Goal: Transaction & Acquisition: Purchase product/service

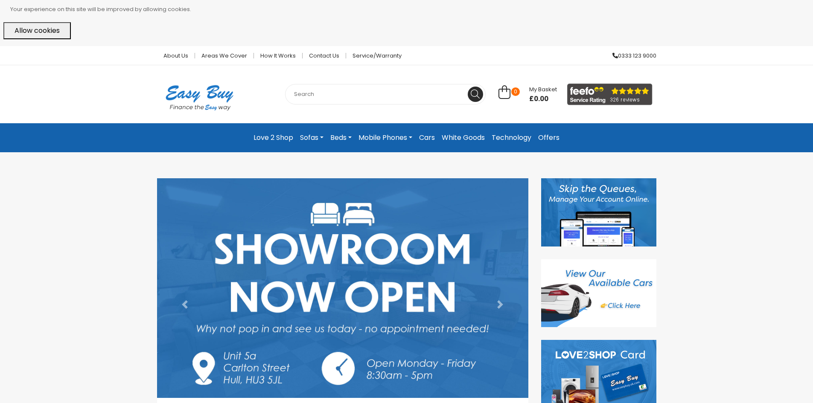
click at [506, 140] on link "Technology" at bounding box center [511, 137] width 47 height 15
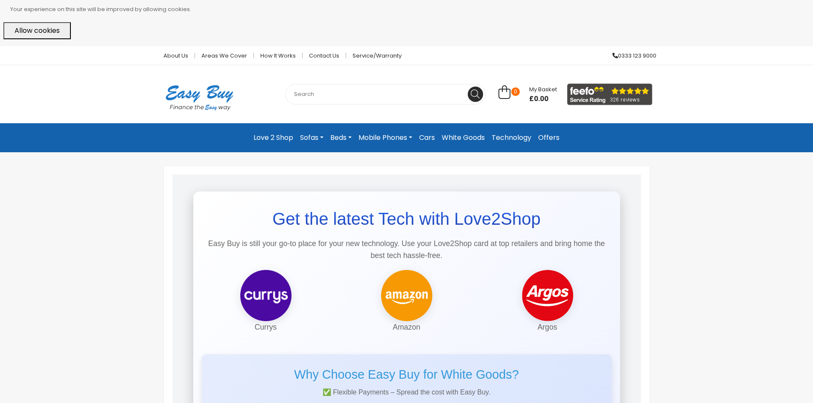
click at [394, 137] on link "Mobile Phones" at bounding box center [385, 137] width 61 height 15
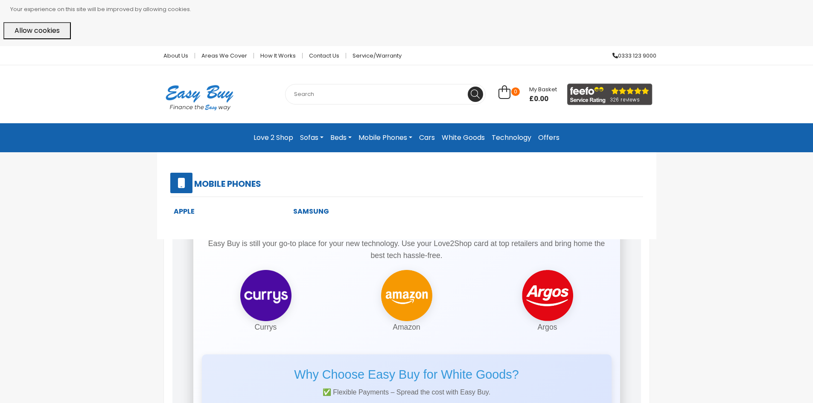
click at [182, 210] on link "Apple" at bounding box center [184, 212] width 21 height 10
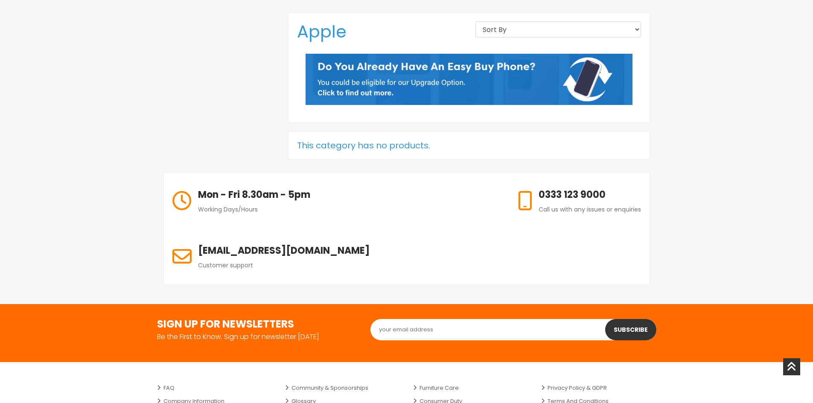
scroll to position [128, 0]
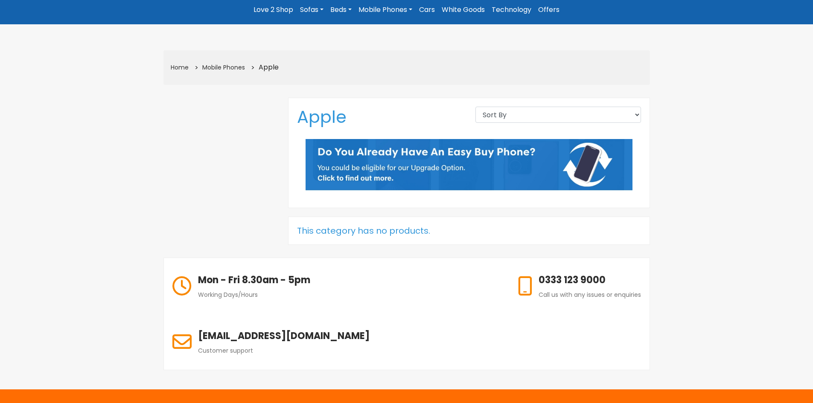
click at [361, 228] on h5 "This category has no products." at bounding box center [469, 231] width 344 height 10
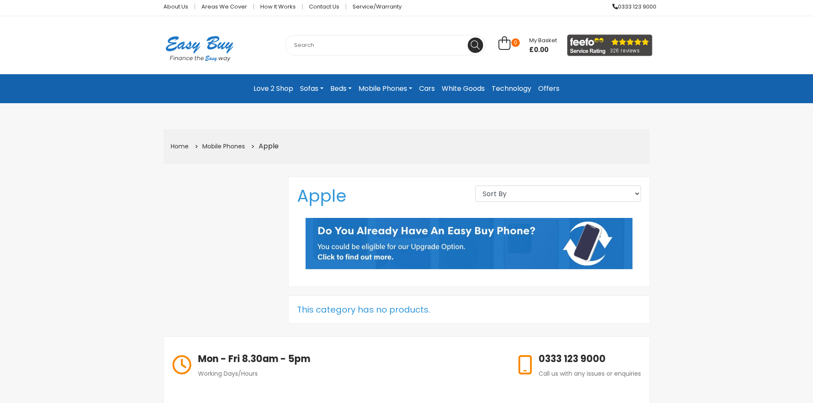
scroll to position [0, 0]
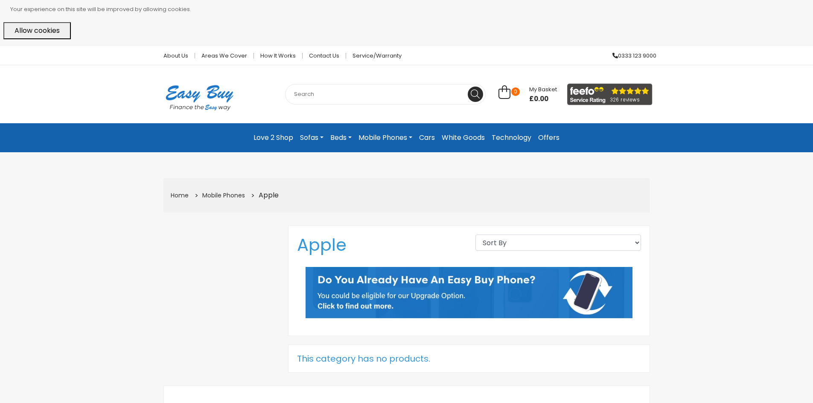
click at [400, 139] on link "Mobile Phones" at bounding box center [385, 137] width 61 height 15
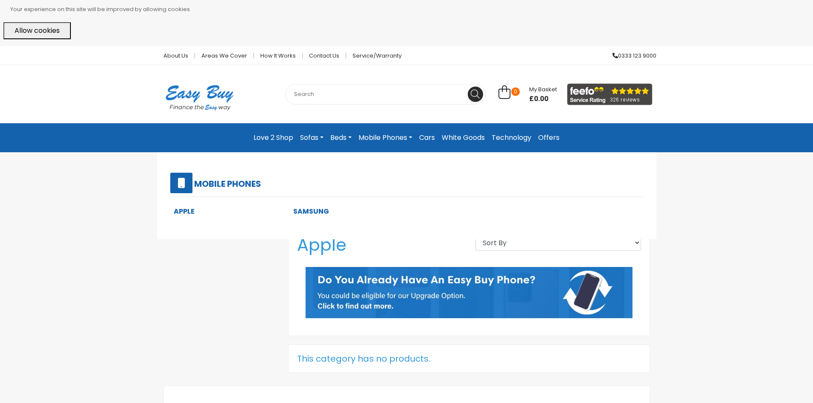
click at [324, 209] on link "Samsung" at bounding box center [311, 212] width 36 height 10
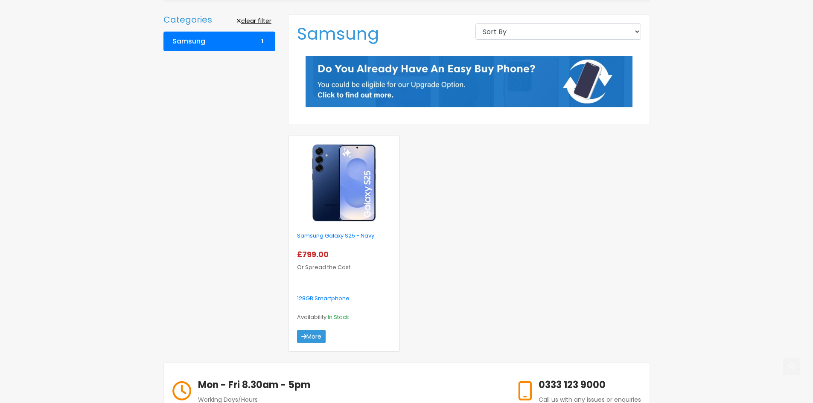
scroll to position [213, 0]
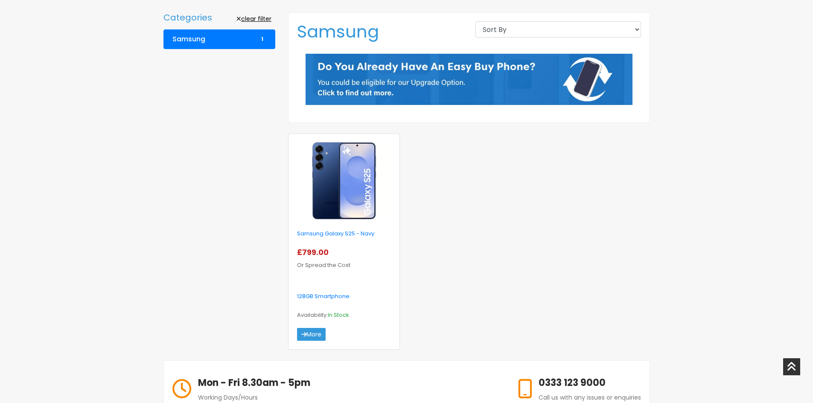
click at [330, 192] on img at bounding box center [344, 181] width 87 height 77
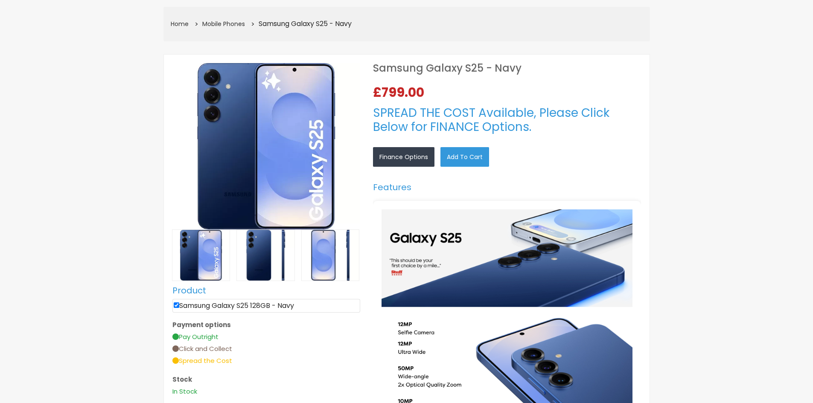
select select "104"
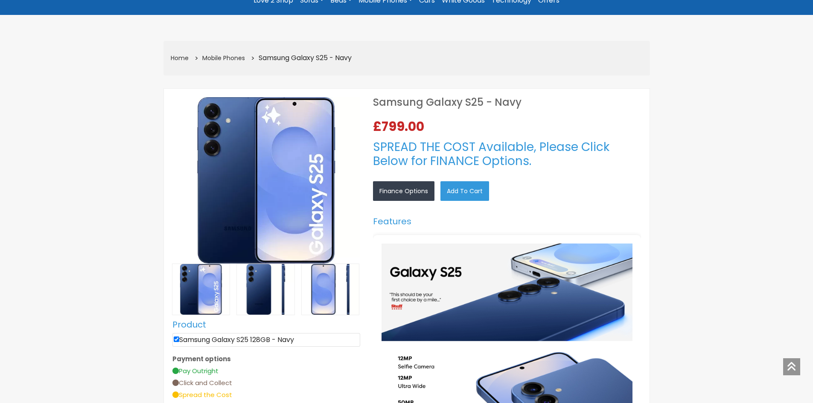
scroll to position [43, 0]
